Goal: Obtain resource: Obtain resource

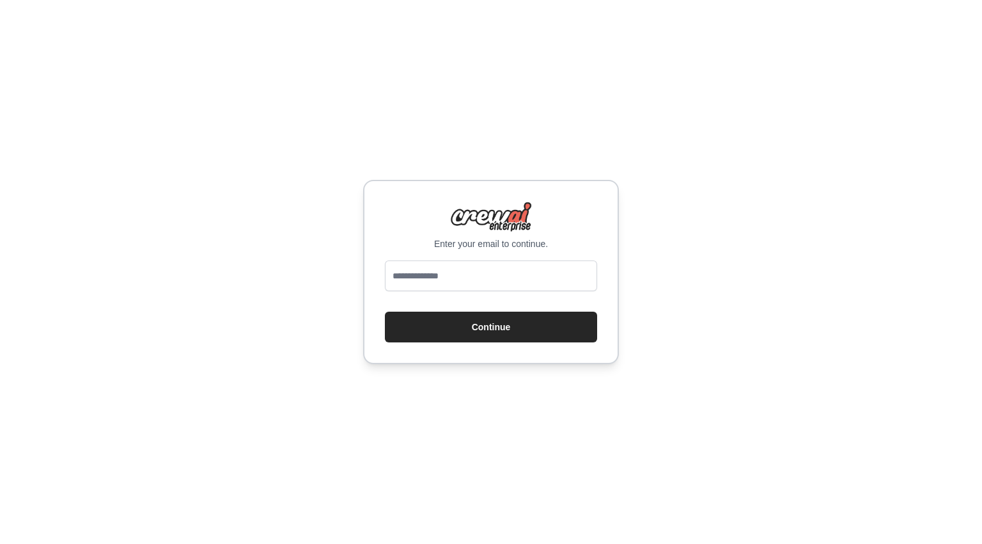
type input "**********"
click at [385, 311] on button "Continue" at bounding box center [491, 326] width 212 height 31
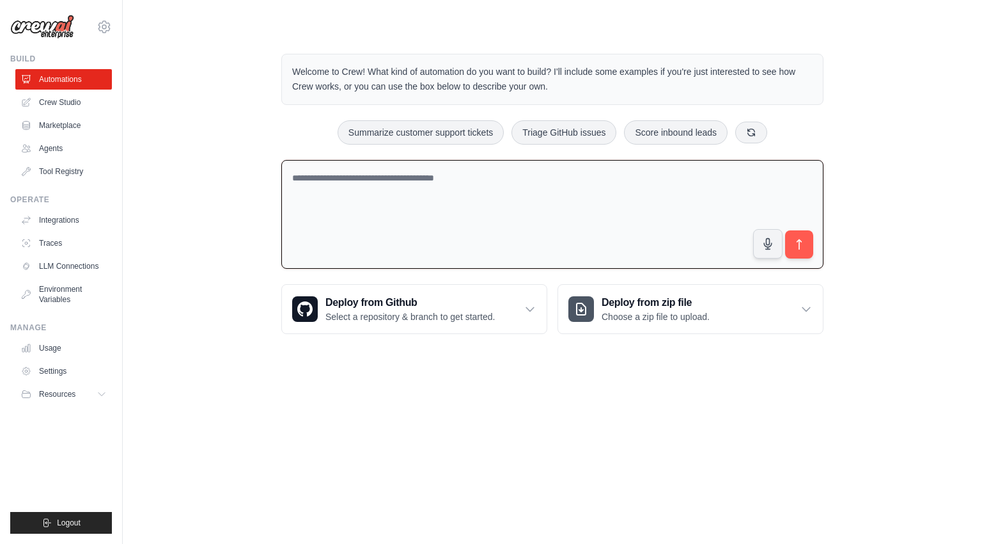
click at [410, 183] on textarea at bounding box center [552, 214] width 542 height 109
click at [56, 124] on link "Marketplace" at bounding box center [65, 125] width 97 height 20
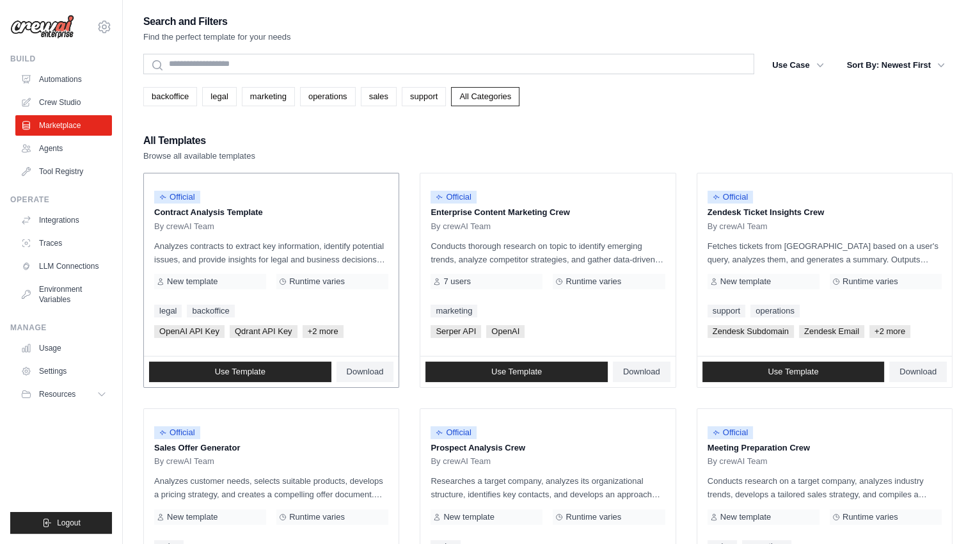
click at [168, 198] on span "Official" at bounding box center [177, 197] width 46 height 13
click at [362, 377] on link "Download" at bounding box center [365, 371] width 58 height 20
